Goal: Information Seeking & Learning: Check status

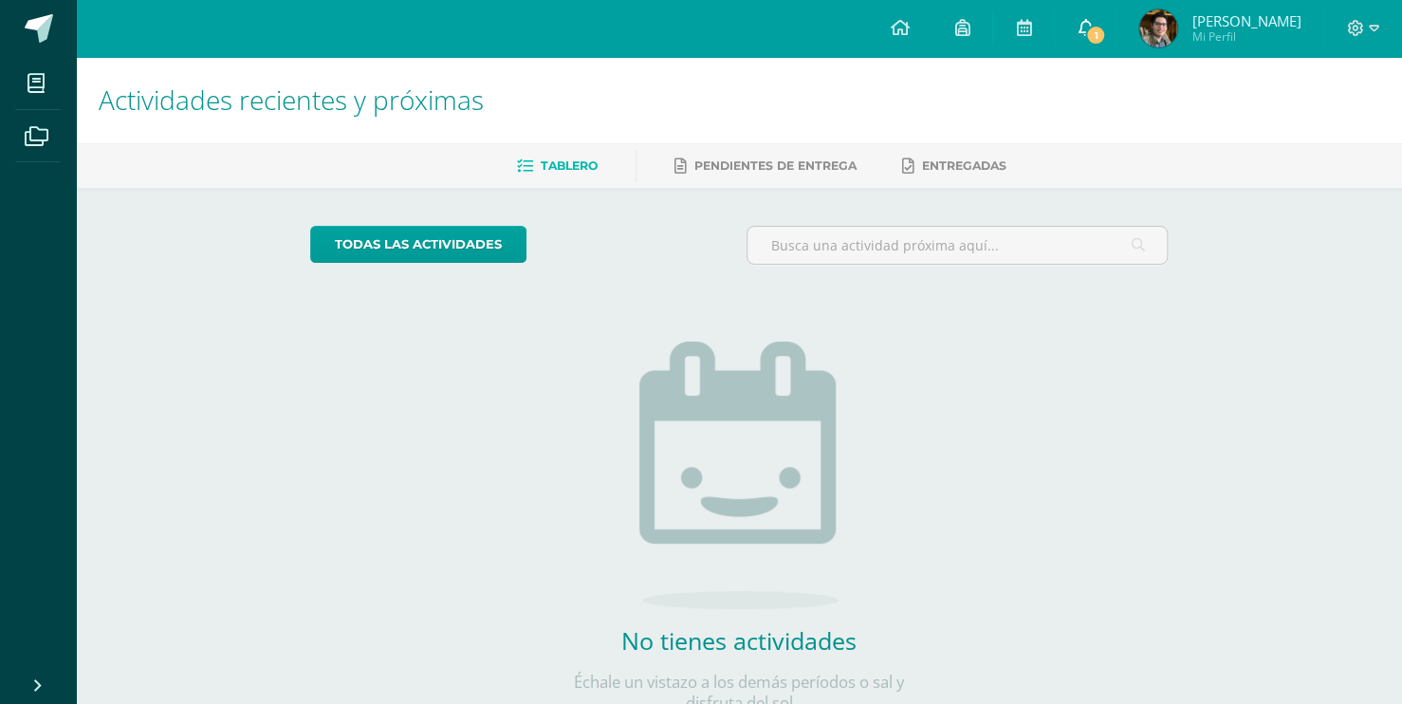
click at [1103, 46] on link "1" at bounding box center [1085, 28] width 61 height 57
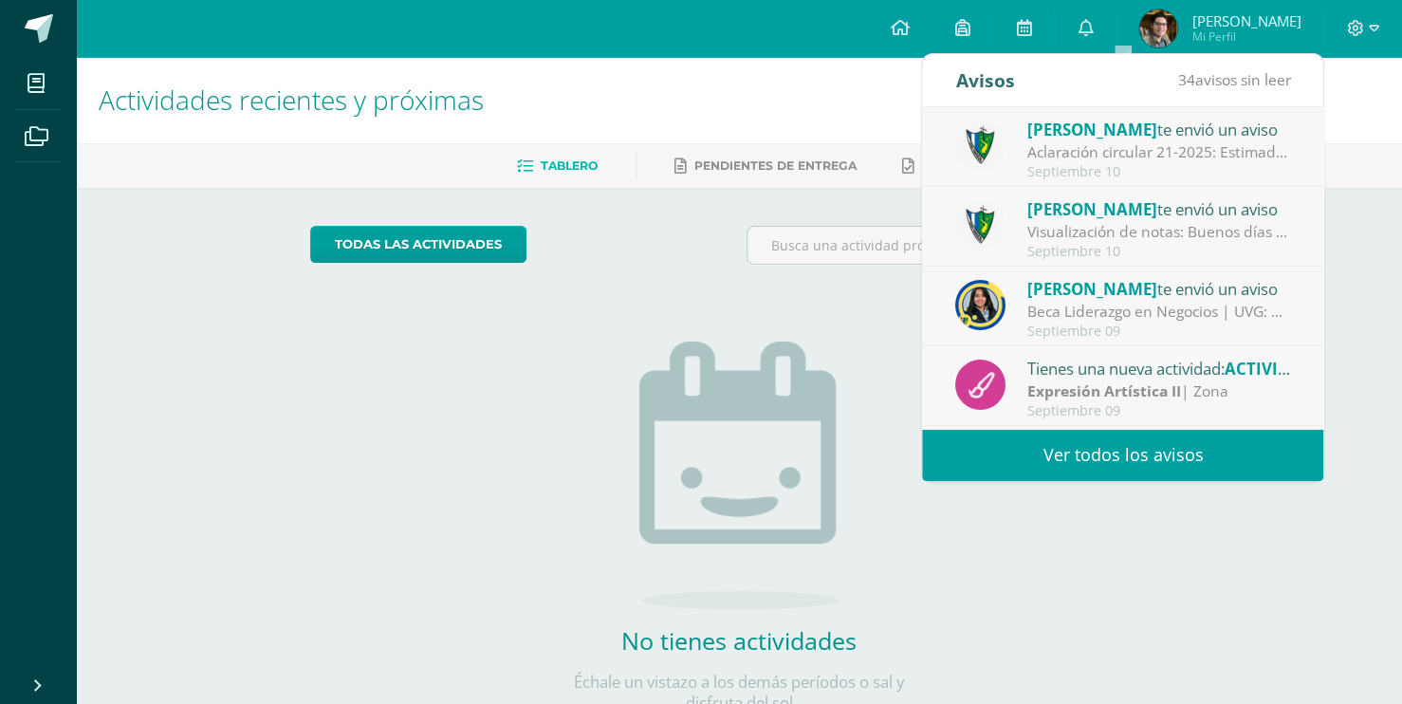
click at [1177, 27] on img at bounding box center [1158, 28] width 38 height 38
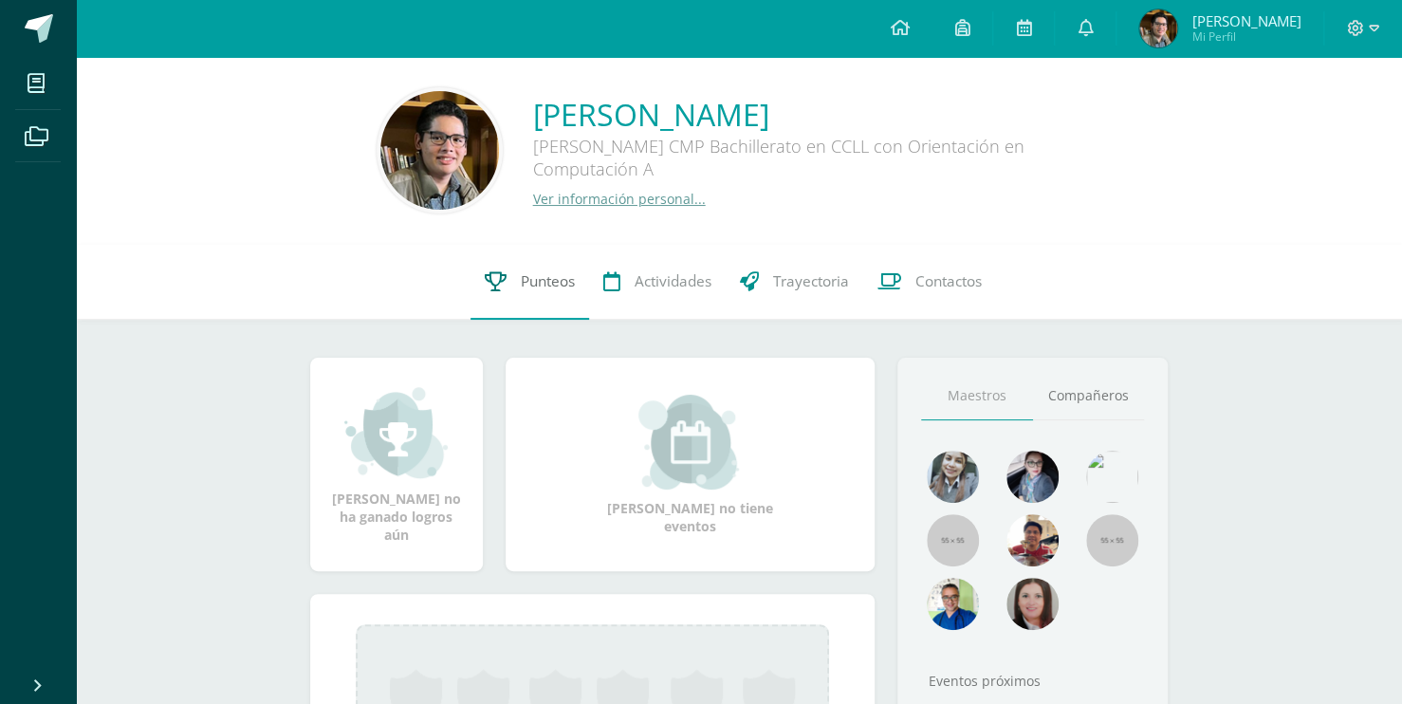
click at [551, 267] on link "Punteos" at bounding box center [529, 282] width 119 height 76
